Goal: Information Seeking & Learning: Learn about a topic

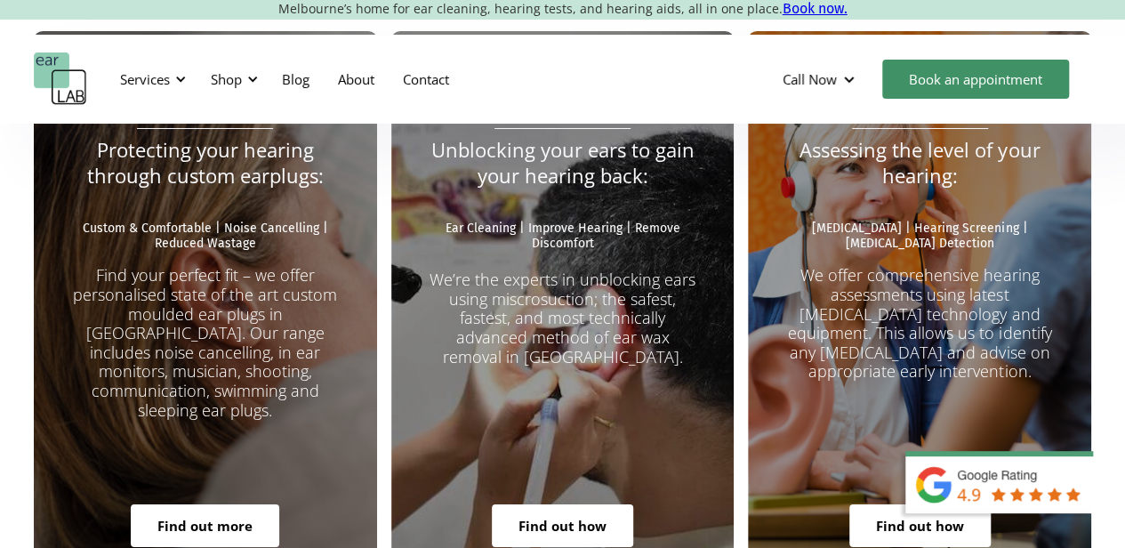
scroll to position [3159, 1]
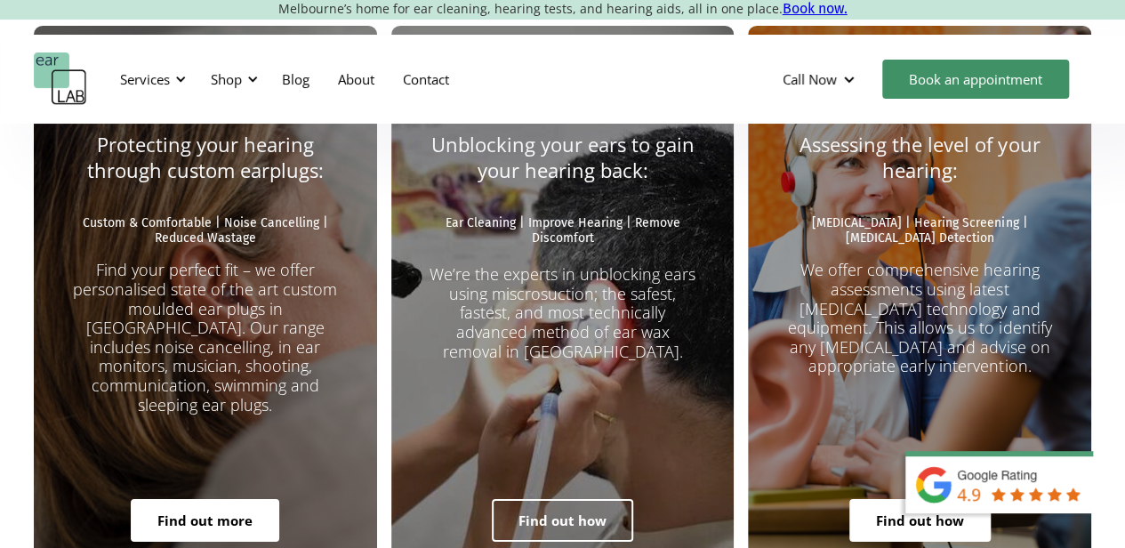
click at [589, 499] on link "Find out how" at bounding box center [562, 520] width 141 height 43
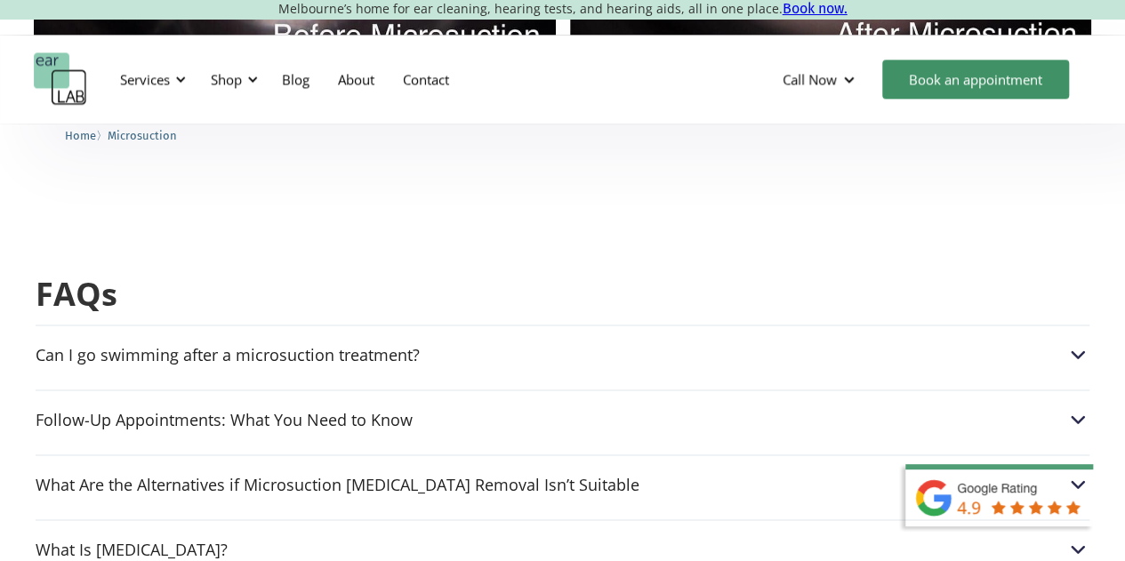
scroll to position [4404, 0]
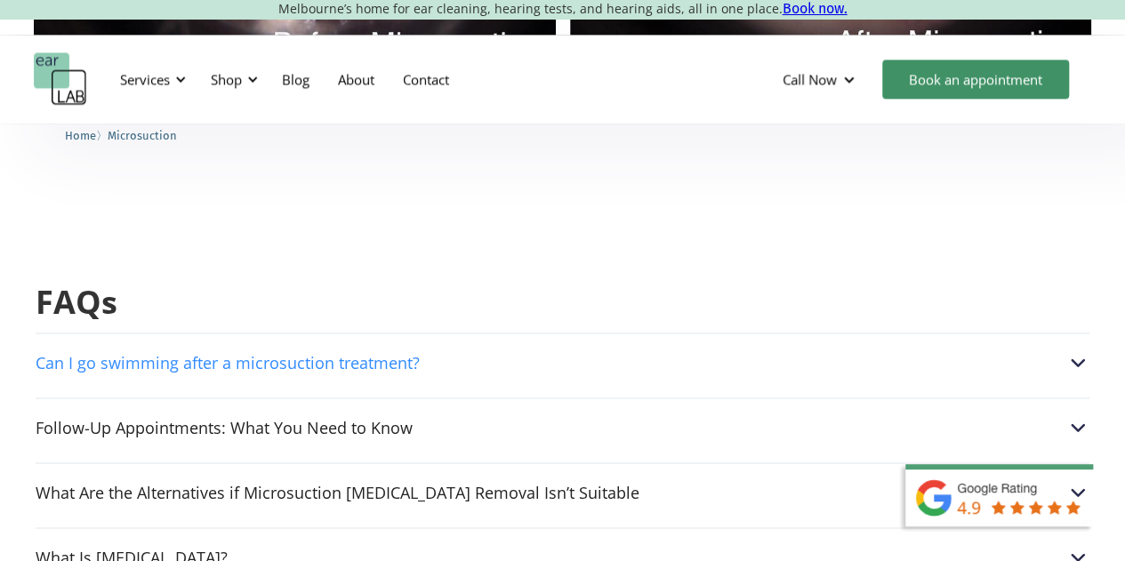
click at [534, 351] on div "Can I go swimming after a microsuction treatment?" at bounding box center [563, 362] width 1054 height 23
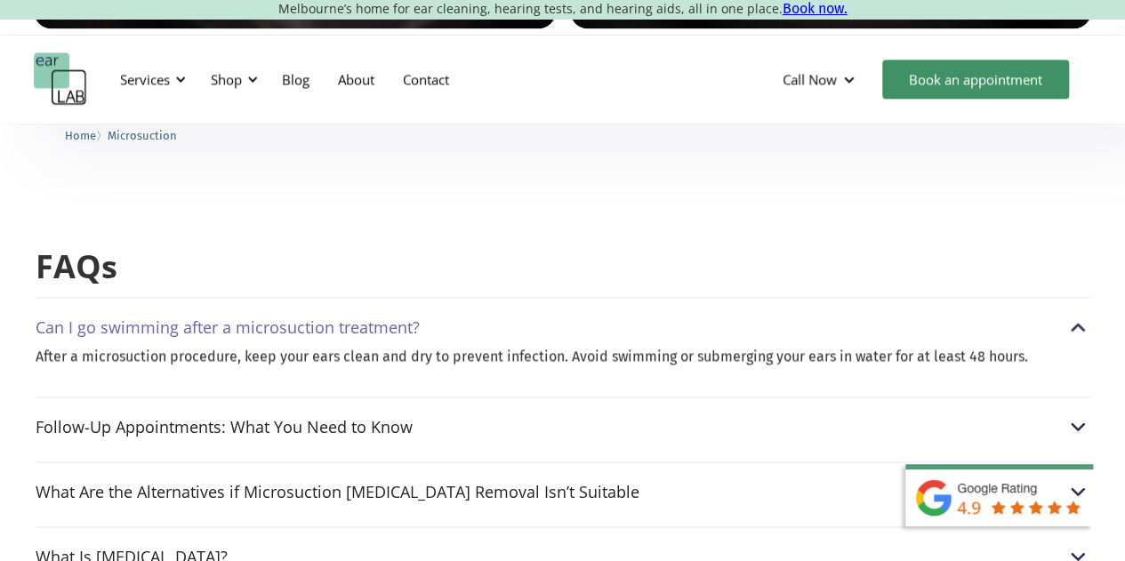
scroll to position [4492, 0]
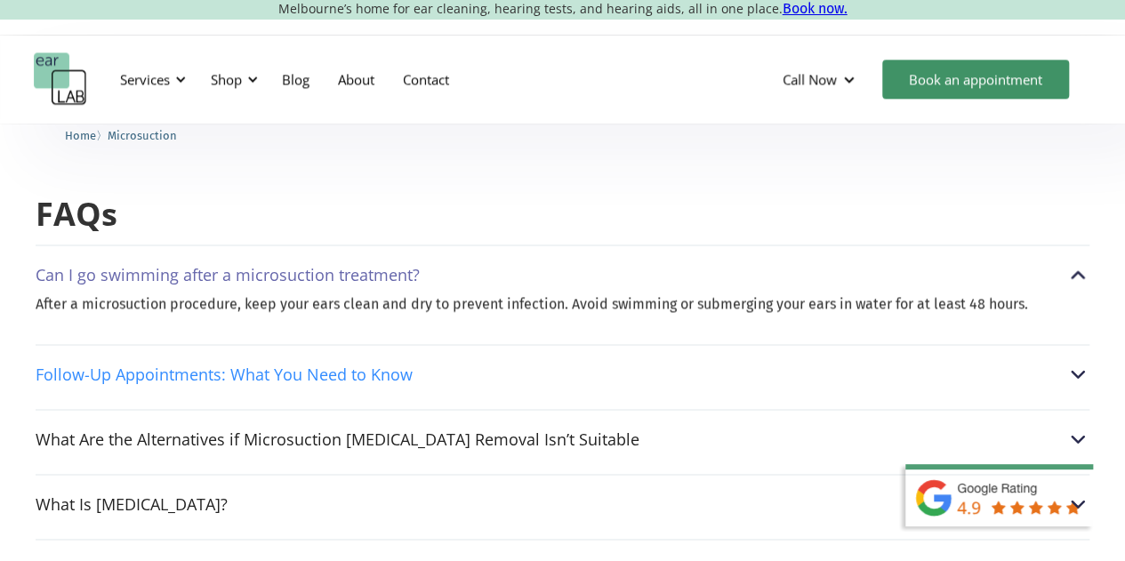
click at [542, 363] on div "Follow-Up Appointments: What You Need to Know" at bounding box center [563, 374] width 1054 height 23
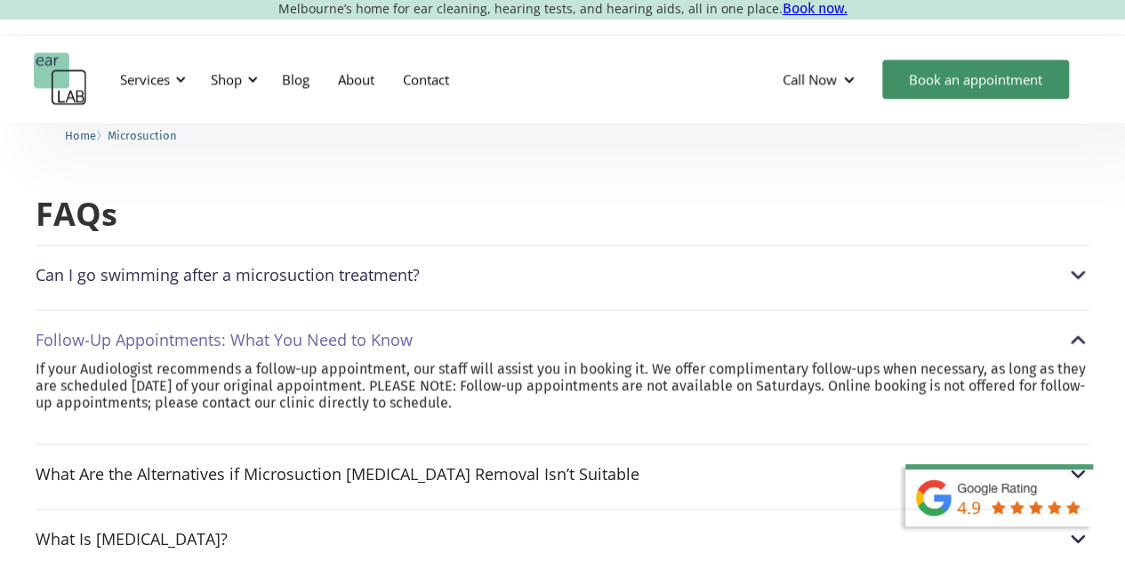
scroll to position [4457, 0]
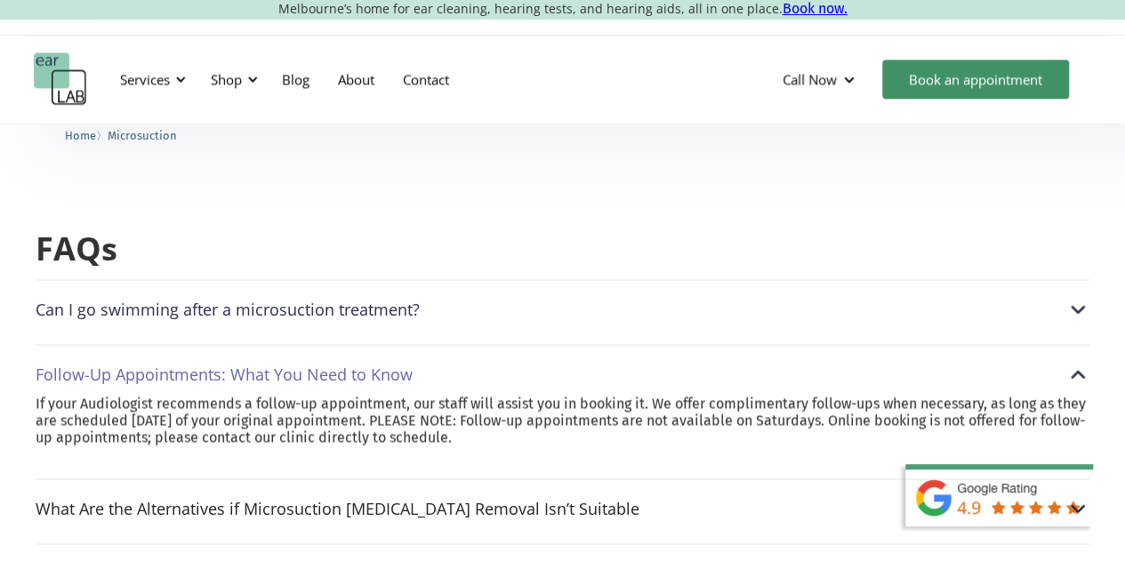
click at [554, 298] on div "Can I go swimming after a microsuction treatment?" at bounding box center [563, 309] width 1054 height 23
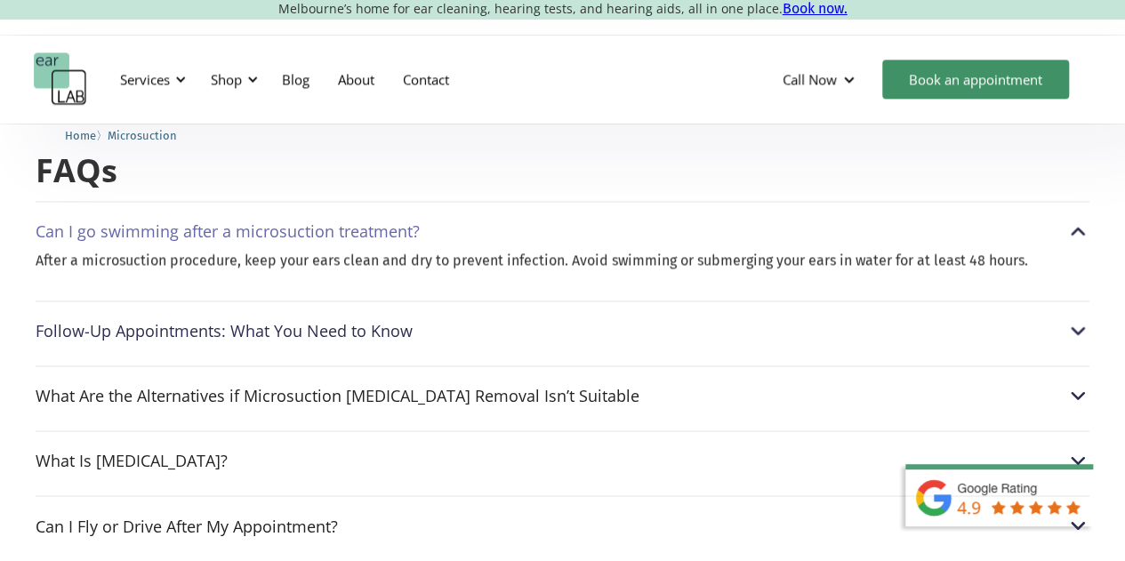
scroll to position [4536, 0]
click at [554, 318] on div "Follow-Up Appointments: What You Need to Know" at bounding box center [563, 329] width 1054 height 23
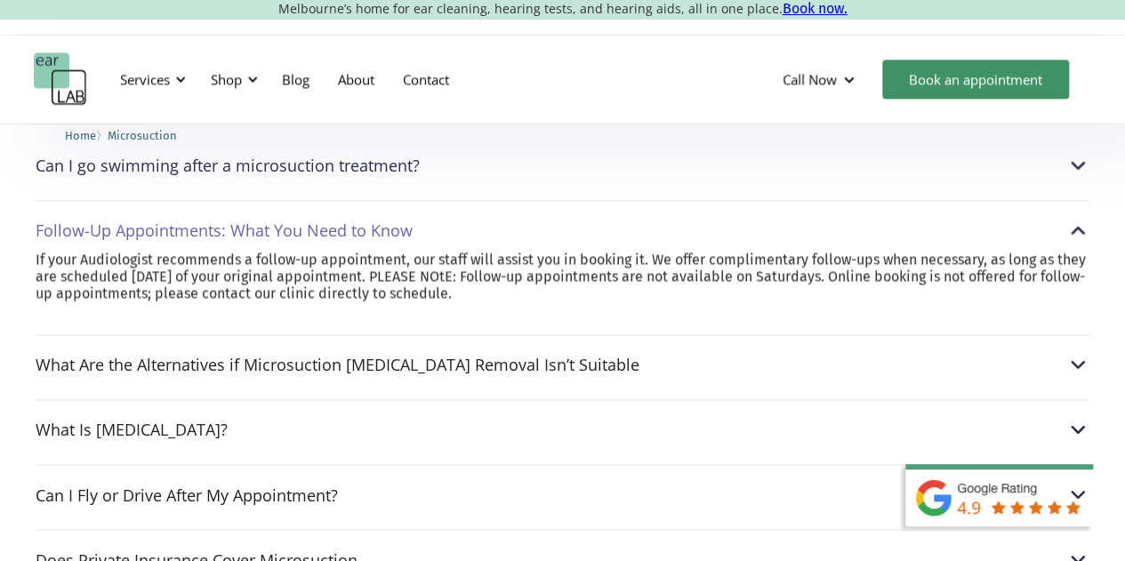
scroll to position [4610, 0]
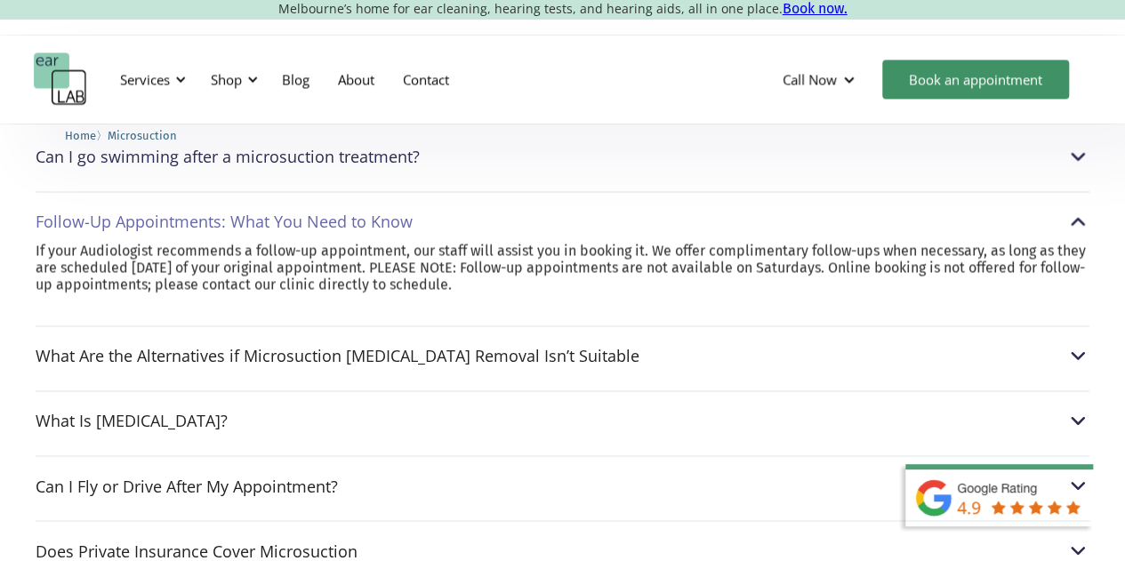
click at [621, 325] on div "What Are the Alternatives if Microsuction [MEDICAL_DATA] Removal Isn’t Suitable…" at bounding box center [563, 350] width 1054 height 51
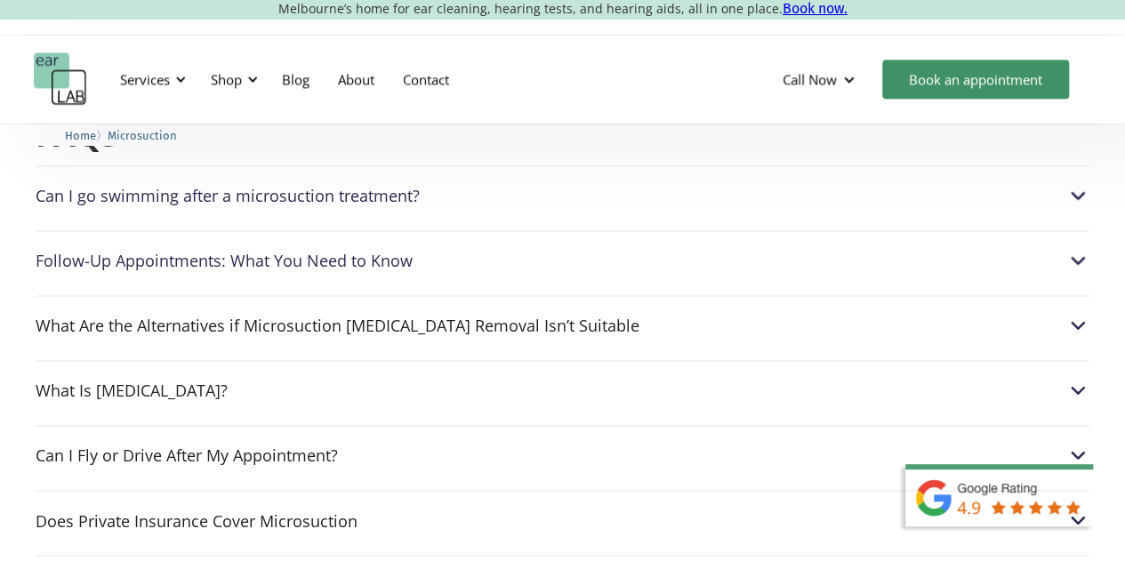
scroll to position [4569, 0]
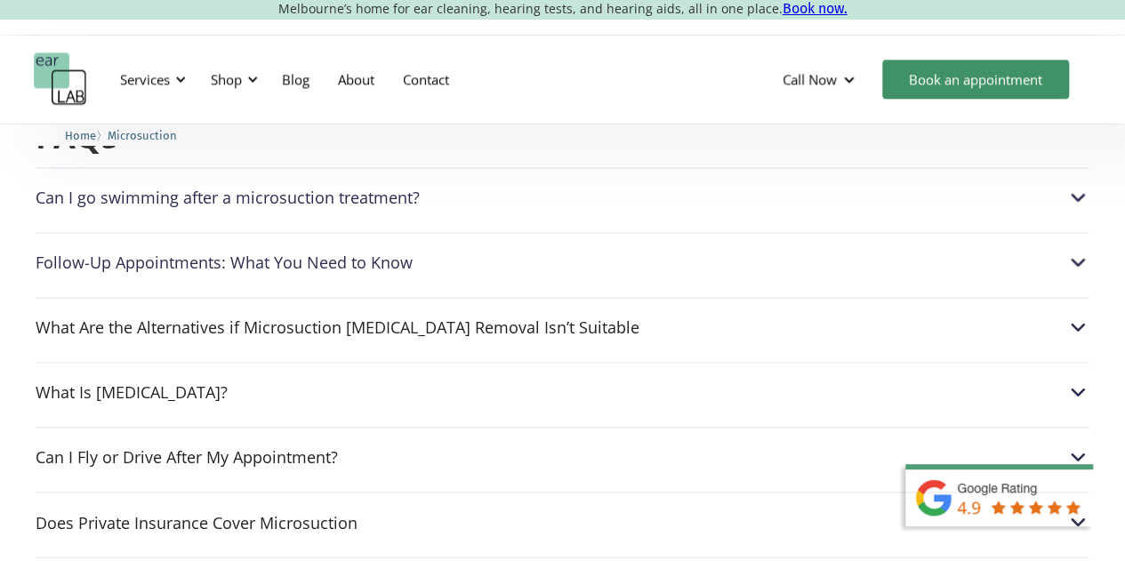
click at [634, 297] on div "What Are the Alternatives if Microsuction [MEDICAL_DATA] Removal Isn’t Suitable…" at bounding box center [563, 322] width 1054 height 51
click at [647, 297] on div "What Are the Alternatives if Microsuction [MEDICAL_DATA] Removal Isn’t Suitable…" at bounding box center [563, 322] width 1054 height 51
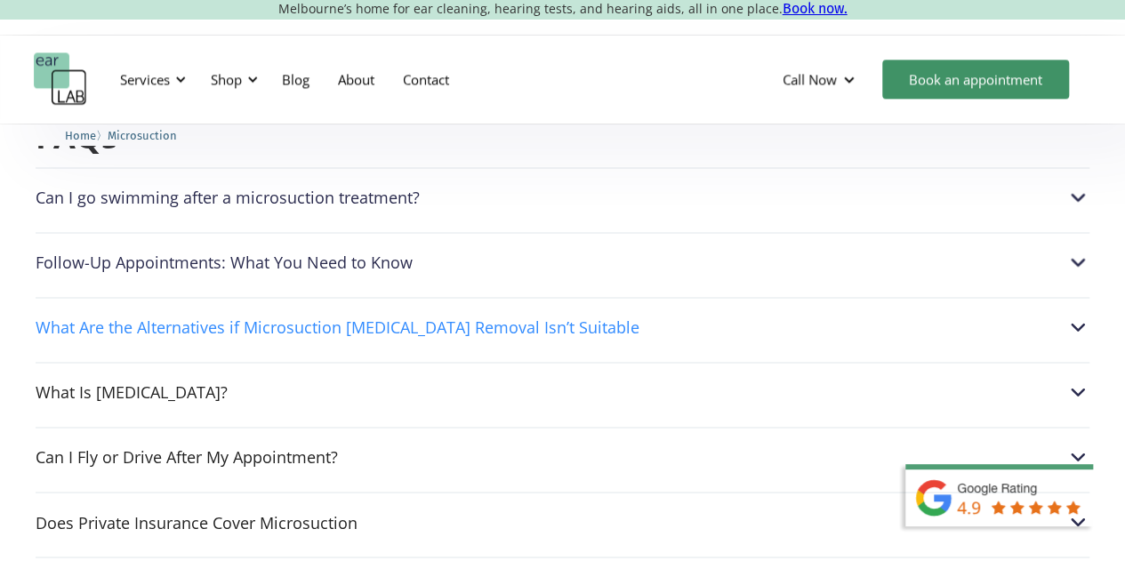
click at [643, 316] on div "What Are the Alternatives if Microsuction [MEDICAL_DATA] Removal Isn’t Suitable" at bounding box center [563, 327] width 1054 height 23
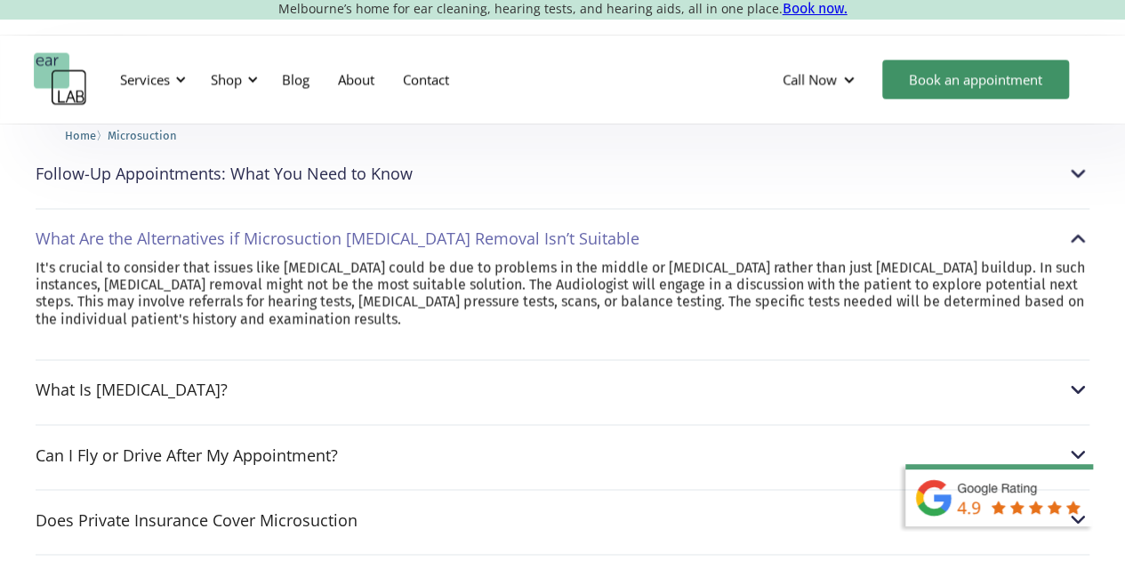
scroll to position [4666, 0]
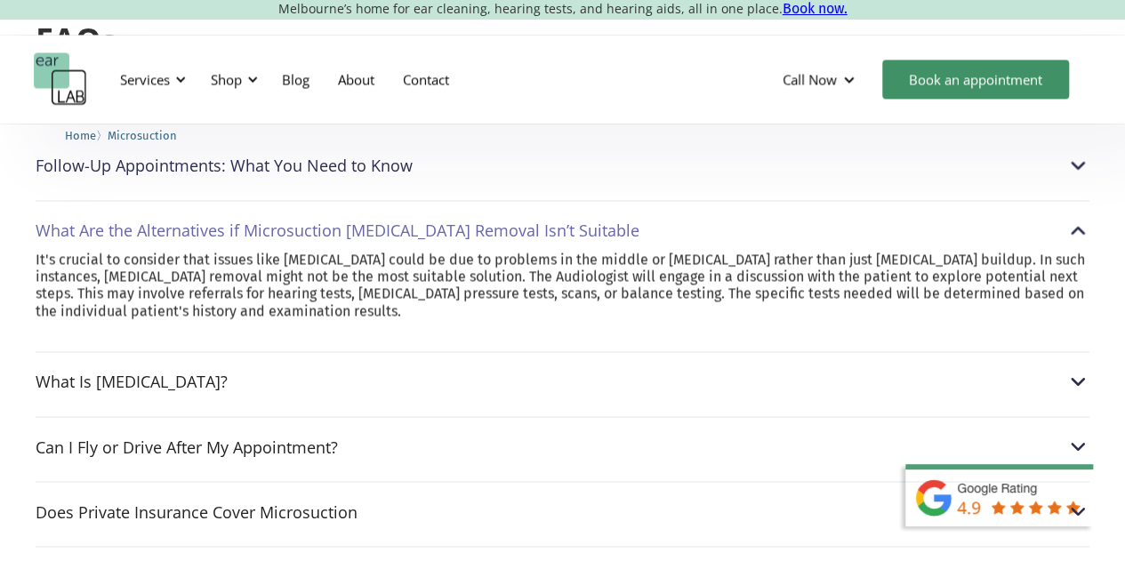
click at [553, 351] on div "What Is [MEDICAL_DATA]? [MEDICAL_DATA] is a natural lubricant and antibacterial…" at bounding box center [563, 376] width 1054 height 51
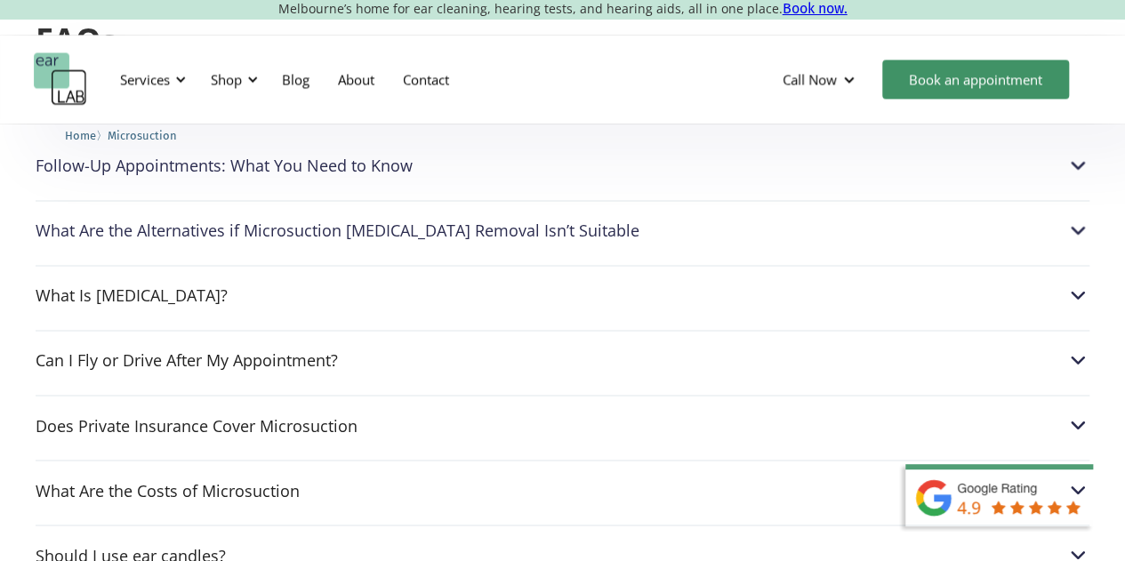
scroll to position [4702, 0]
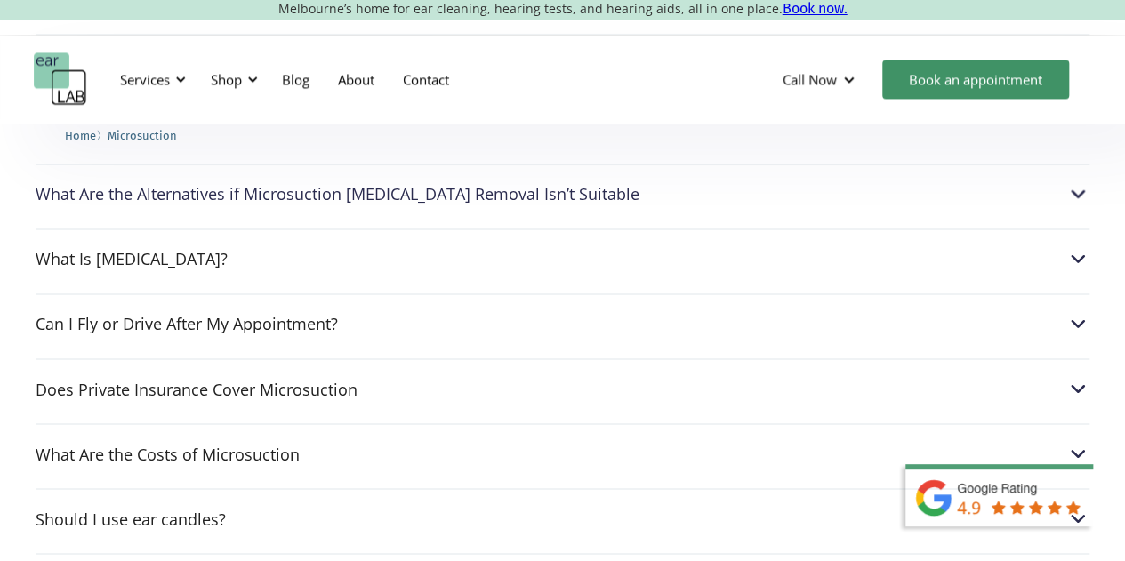
click at [385, 229] on div "What Is [MEDICAL_DATA]? [MEDICAL_DATA] is a natural lubricant and antibacterial…" at bounding box center [563, 254] width 1054 height 51
click at [426, 247] on div "What Is [MEDICAL_DATA]?" at bounding box center [563, 258] width 1054 height 23
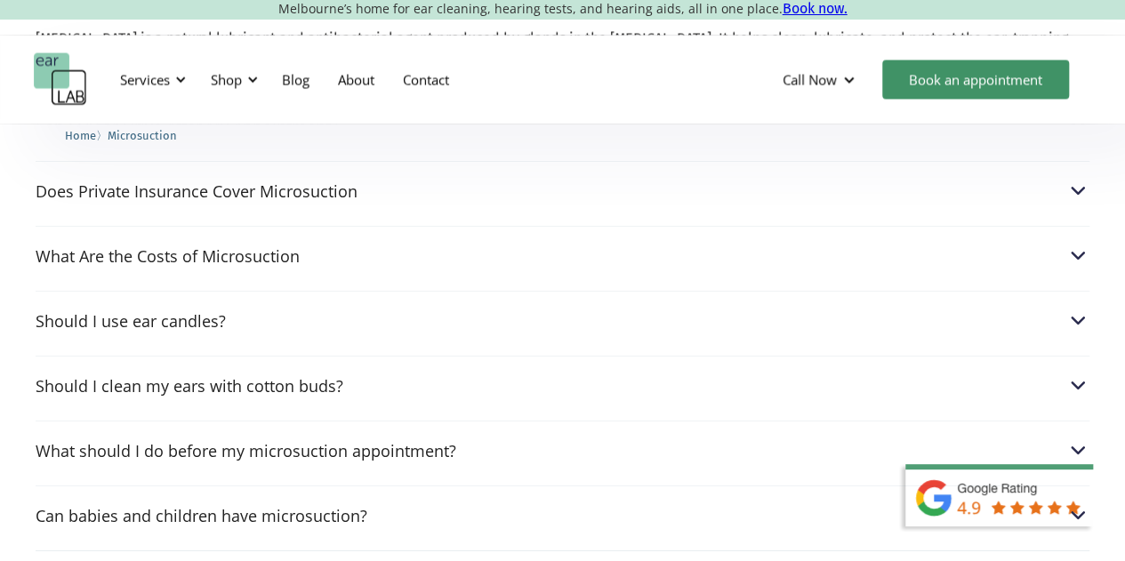
scroll to position [4957, 0]
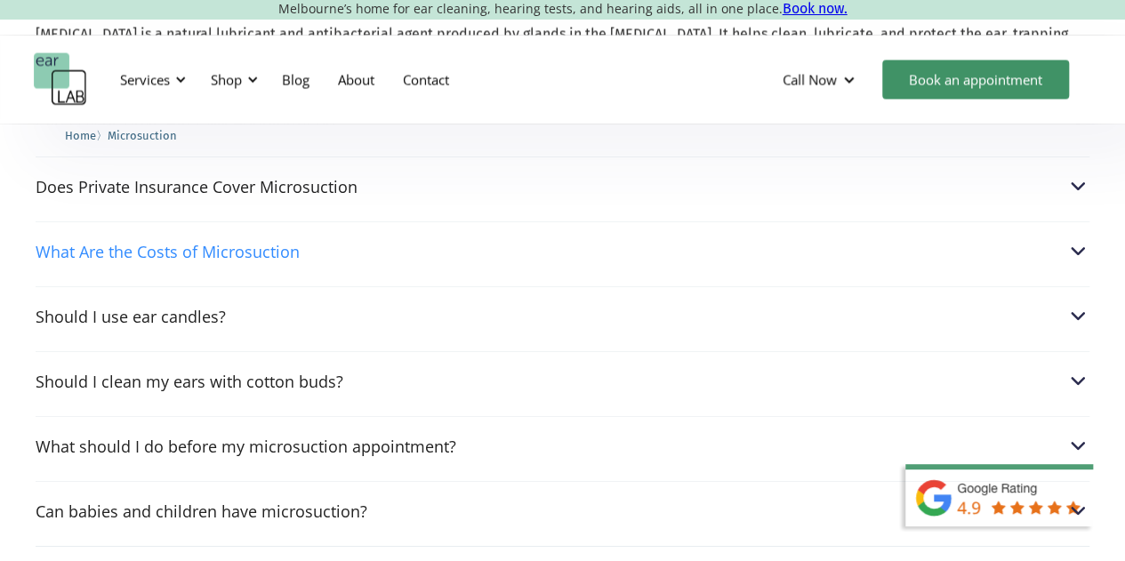
click at [426, 239] on div "What Are the Costs of Microsuction" at bounding box center [563, 250] width 1054 height 23
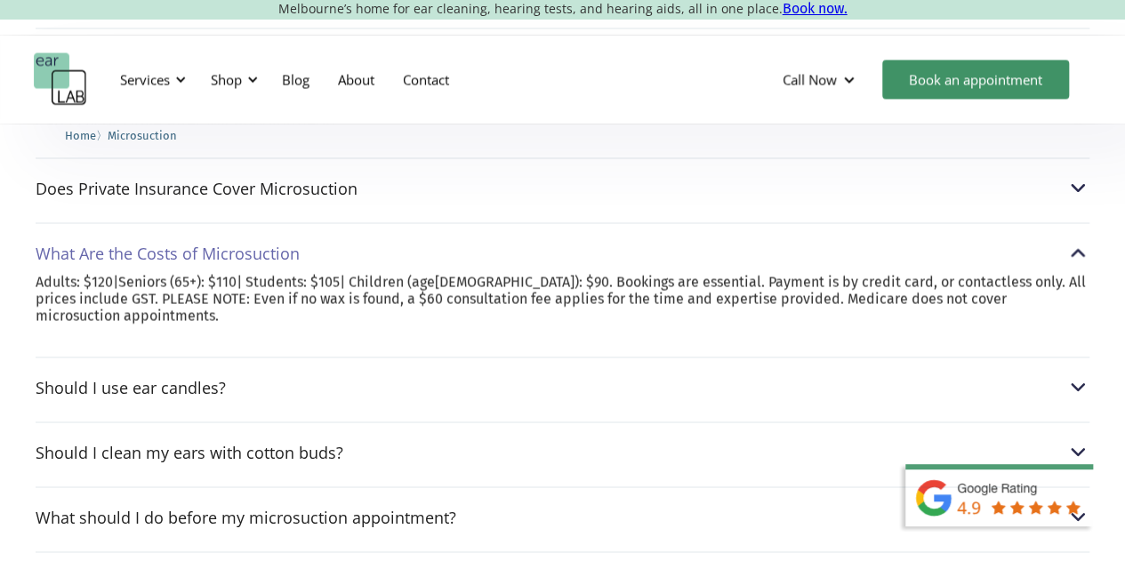
scroll to position [4900, 0]
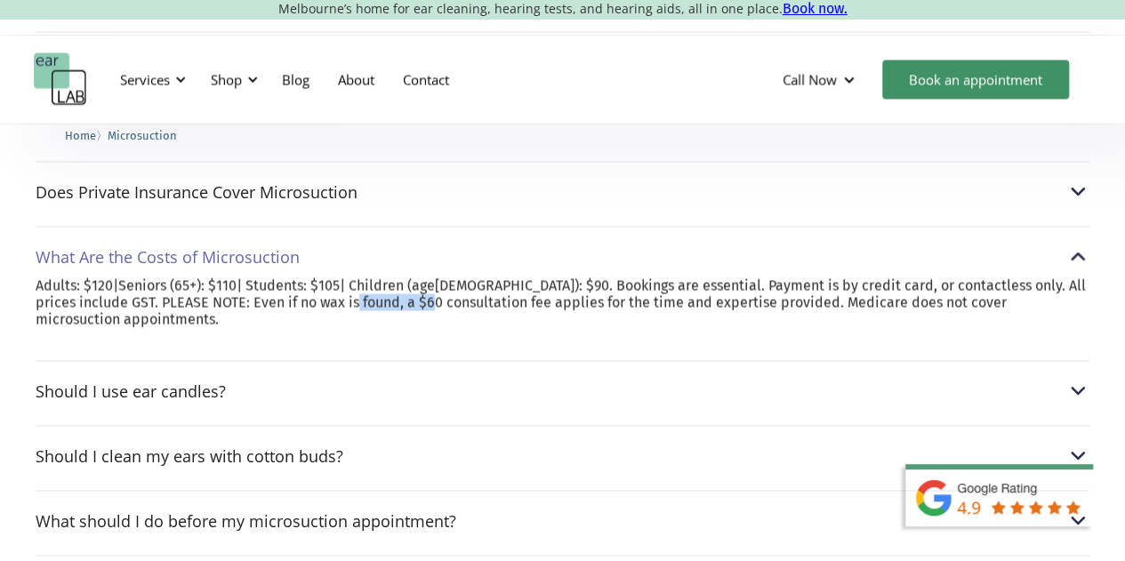
drag, startPoint x: 345, startPoint y: 226, endPoint x: 422, endPoint y: 237, distance: 78.2
click at [422, 277] on p "Adults: $120|Seniors (65+): $110| Students: $105| Children (age[DEMOGRAPHIC_DAT…" at bounding box center [563, 303] width 1054 height 52
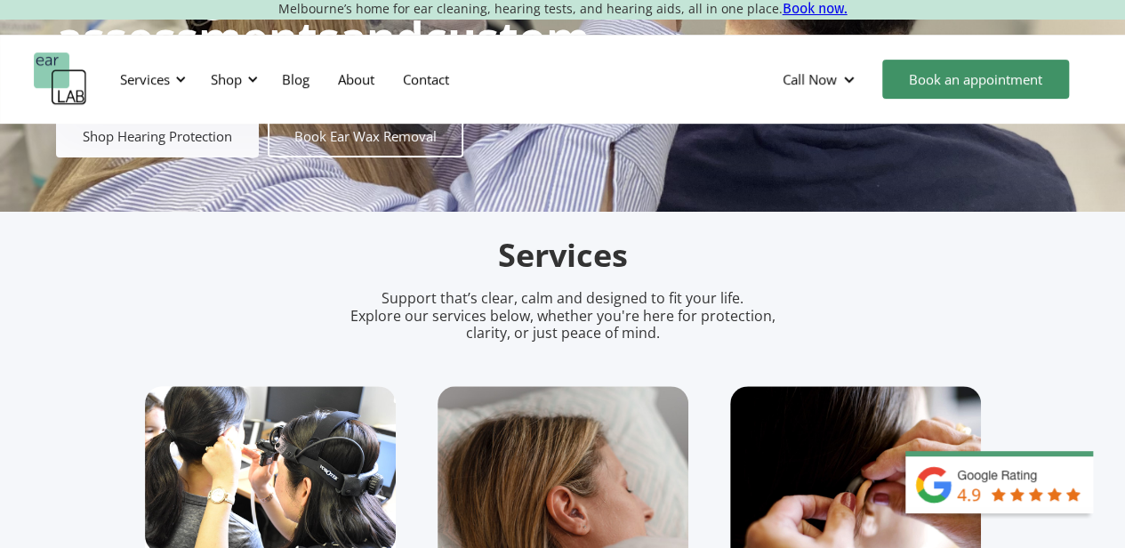
scroll to position [238, 0]
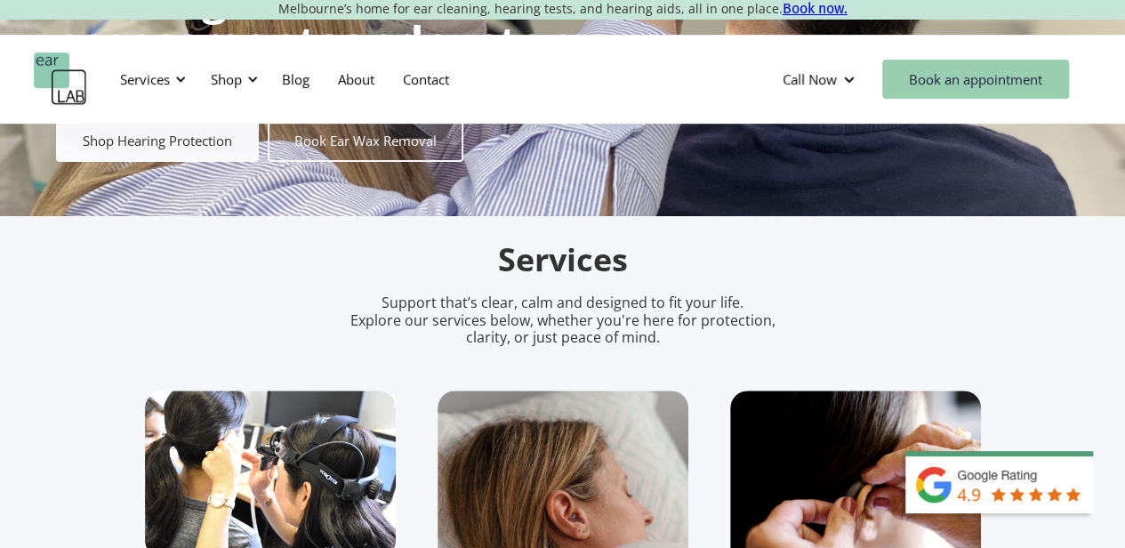
click at [947, 84] on link "Book an appointment" at bounding box center [975, 79] width 187 height 39
